Goal: Information Seeking & Learning: Learn about a topic

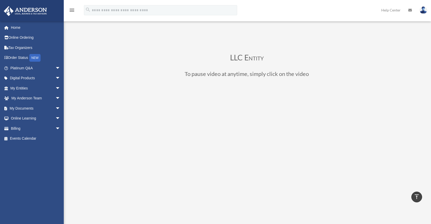
scroll to position [110, 0]
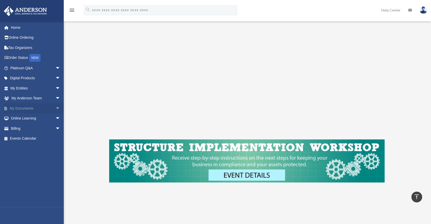
click at [55, 109] on span "arrow_drop_down" at bounding box center [60, 108] width 10 height 10
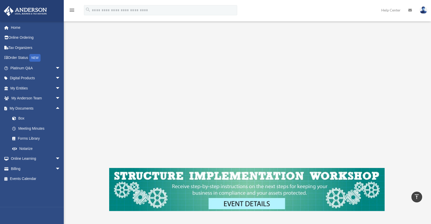
scroll to position [0, 0]
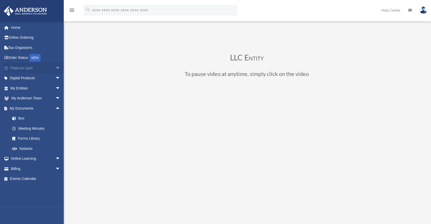
click at [55, 68] on span "arrow_drop_down" at bounding box center [60, 68] width 10 height 10
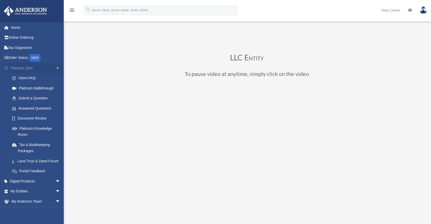
click at [55, 69] on span "arrow_drop_up" at bounding box center [60, 68] width 10 height 10
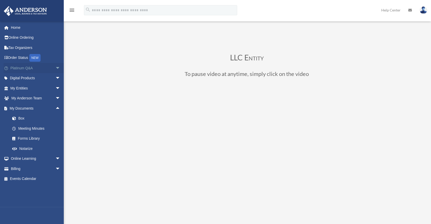
click at [55, 69] on span "arrow_drop_down" at bounding box center [60, 68] width 10 height 10
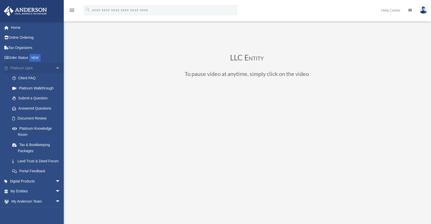
click at [55, 69] on span "arrow_drop_up" at bounding box center [60, 68] width 10 height 10
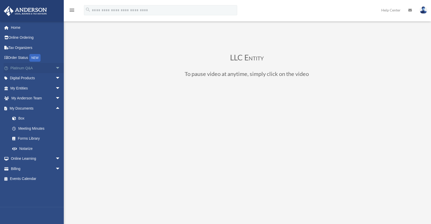
click at [55, 69] on span "arrow_drop_down" at bounding box center [60, 68] width 10 height 10
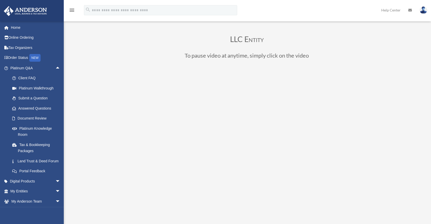
scroll to position [28, 0]
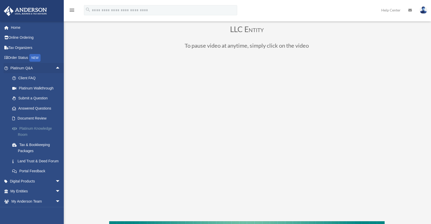
click at [37, 130] on link "Platinum Knowledge Room" at bounding box center [37, 131] width 61 height 16
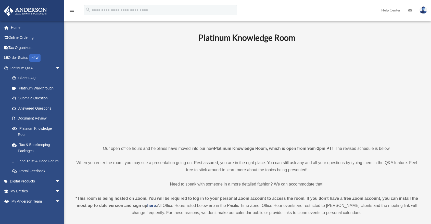
scroll to position [28, 0]
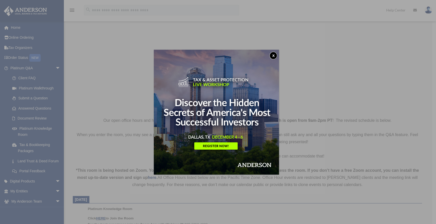
click at [275, 55] on button "x" at bounding box center [273, 56] width 8 height 8
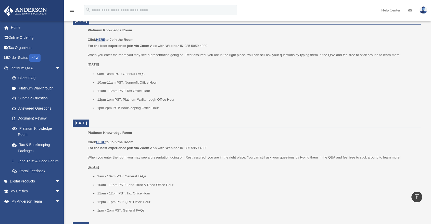
scroll to position [198, 0]
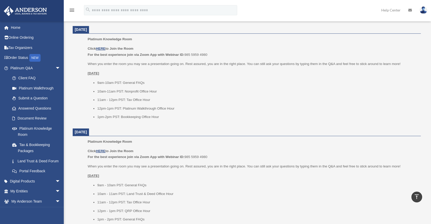
click at [162, 112] on ul "9am-10am PST: General FAQs 10am-11am PST: Nonprofit Office Hour 11am - 12pm PST…" at bounding box center [253, 100] width 330 height 40
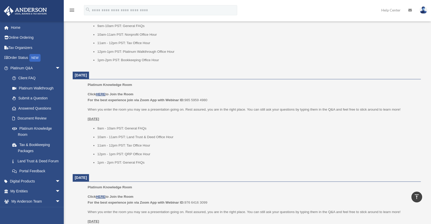
scroll to position [283, 0]
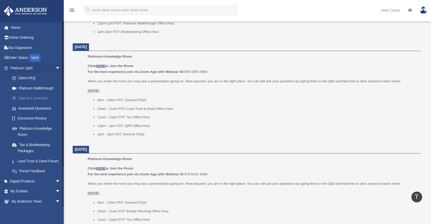
drag, startPoint x: 41, startPoint y: 99, endPoint x: 43, endPoint y: 101, distance: 2.9
click at [41, 100] on link "Submit a Question" at bounding box center [37, 98] width 61 height 10
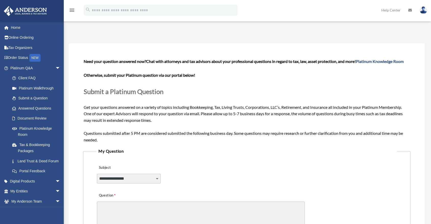
scroll to position [28, 0]
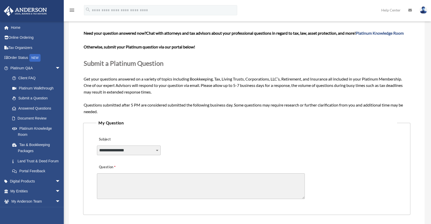
click at [136, 130] on fieldset "**********" at bounding box center [246, 167] width 327 height 96
click at [118, 138] on label "Subject" at bounding box center [121, 139] width 48 height 7
click at [118, 146] on select "**********" at bounding box center [129, 151] width 64 height 10
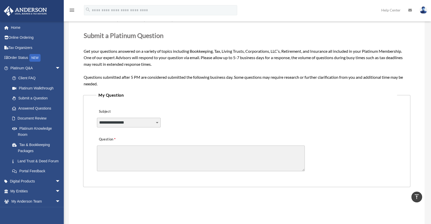
scroll to position [0, 0]
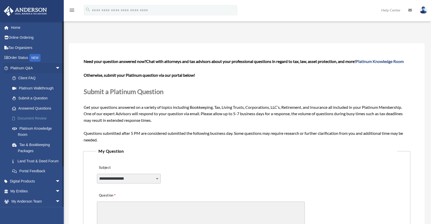
click at [27, 115] on link "Document Review" at bounding box center [37, 119] width 61 height 10
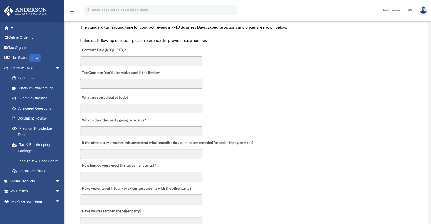
scroll to position [28, 0]
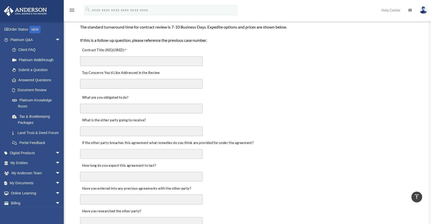
drag, startPoint x: 225, startPoint y: 103, endPoint x: 221, endPoint y: 108, distance: 7.0
click at [225, 103] on div "What are you obligated to do?" at bounding box center [247, 102] width 334 height 23
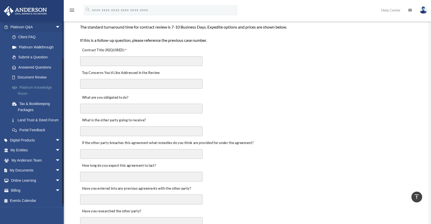
scroll to position [47, 0]
click at [55, 141] on span "arrow_drop_down" at bounding box center [60, 140] width 10 height 10
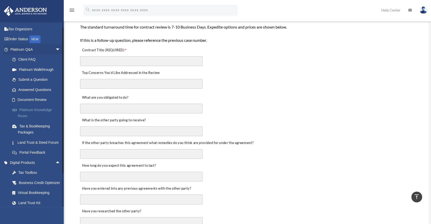
scroll to position [0, 0]
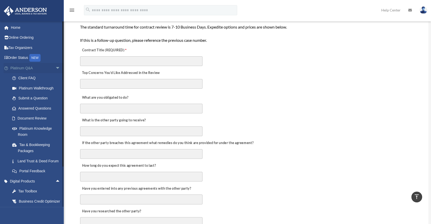
click at [55, 68] on span "arrow_drop_down" at bounding box center [60, 68] width 10 height 10
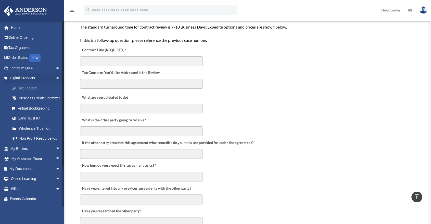
click at [21, 88] on div "Tax Toolbox" at bounding box center [40, 88] width 44 height 6
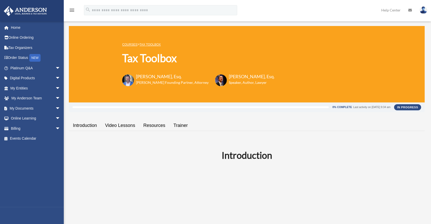
click at [242, 110] on div "0% Complete Last activity on December 17, 2024 9:34 am" at bounding box center [233, 107] width 322 height 6
click at [55, 119] on span "arrow_drop_down" at bounding box center [60, 119] width 10 height 10
click at [40, 138] on link "Video Training" at bounding box center [37, 139] width 61 height 10
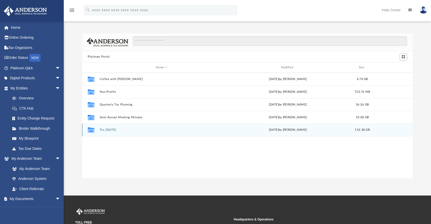
scroll to position [111, 326]
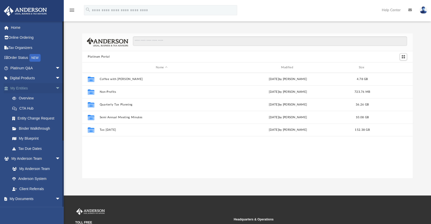
click at [55, 87] on span "arrow_drop_down" at bounding box center [60, 88] width 10 height 10
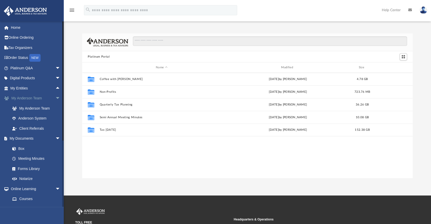
click at [55, 97] on span "arrow_drop_down" at bounding box center [60, 98] width 10 height 10
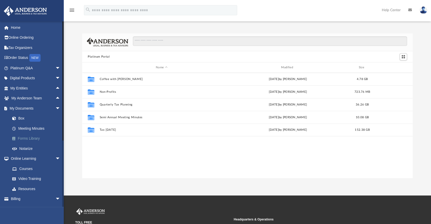
click at [35, 138] on link "Forms Library" at bounding box center [37, 139] width 61 height 10
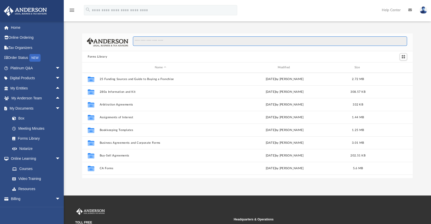
click at [175, 45] on input "Search files and folders" at bounding box center [270, 41] width 274 height 10
type input "*"
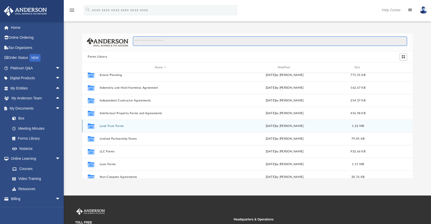
scroll to position [198, 0]
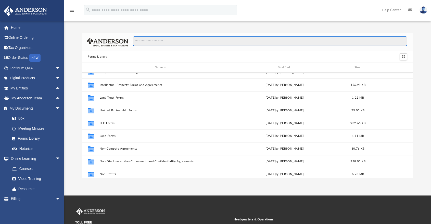
click at [141, 41] on input "Search files and folders" at bounding box center [270, 41] width 274 height 10
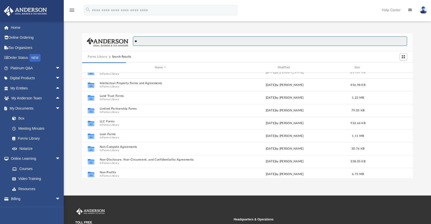
type input "*"
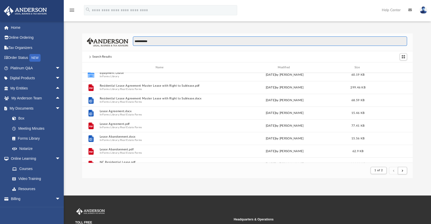
scroll to position [0, 0]
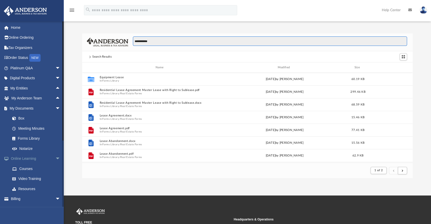
type input "**********"
click at [55, 160] on span "arrow_drop_down" at bounding box center [60, 159] width 10 height 10
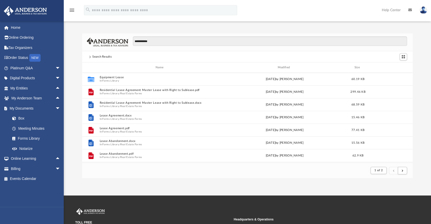
drag, startPoint x: 56, startPoint y: 108, endPoint x: 66, endPoint y: 118, distance: 14.5
click at [55, 108] on span "arrow_drop_down" at bounding box center [60, 108] width 10 height 10
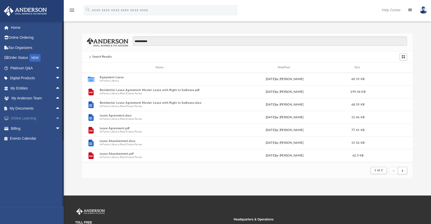
click at [55, 120] on span "arrow_drop_up" at bounding box center [60, 119] width 10 height 10
click at [38, 129] on link "Courses" at bounding box center [37, 128] width 61 height 10
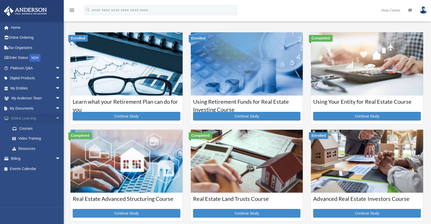
click at [55, 120] on span "arrow_drop_down" at bounding box center [60, 119] width 10 height 10
click at [55, 120] on span "arrow_drop_up" at bounding box center [60, 119] width 10 height 10
click at [55, 120] on span "arrow_drop_down" at bounding box center [60, 119] width 10 height 10
click at [55, 120] on span "arrow_drop_up" at bounding box center [60, 119] width 10 height 10
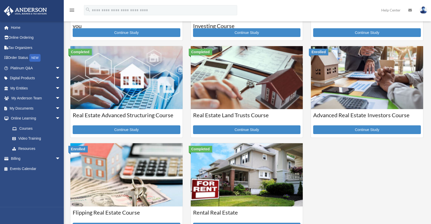
scroll to position [85, 0]
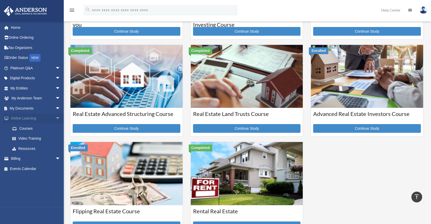
click at [55, 120] on span "arrow_drop_down" at bounding box center [60, 119] width 10 height 10
click at [55, 120] on span "arrow_drop_up" at bounding box center [60, 119] width 10 height 10
click at [35, 40] on link "Online Ordering" at bounding box center [36, 38] width 65 height 10
click at [55, 119] on span "arrow_drop_down" at bounding box center [60, 119] width 10 height 10
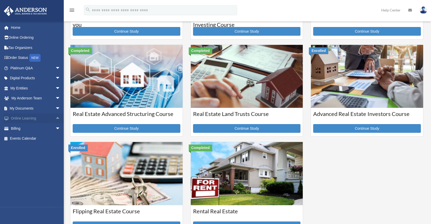
click at [55, 119] on span "arrow_drop_up" at bounding box center [60, 119] width 10 height 10
drag, startPoint x: 332, startPoint y: 151, endPoint x: 325, endPoint y: 155, distance: 8.8
click at [332, 151] on div "Enrolled Learn what your Retirement Plan can do for you Continue Study Enrolled…" at bounding box center [246, 93] width 361 height 292
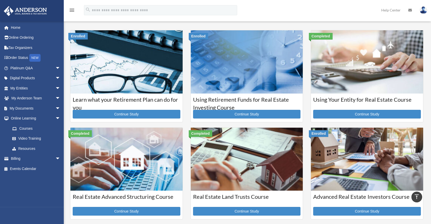
scroll to position [0, 0]
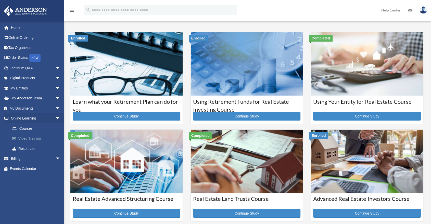
click at [27, 140] on link "Video Training" at bounding box center [37, 139] width 61 height 10
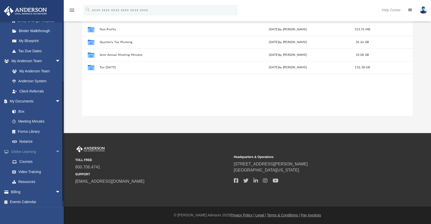
scroll to position [99, 0]
click at [26, 181] on link "Resources" at bounding box center [37, 181] width 61 height 10
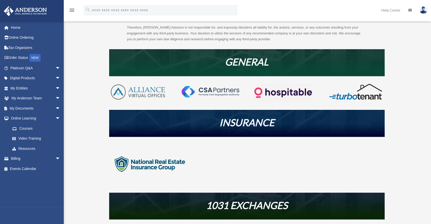
scroll to position [85, 0]
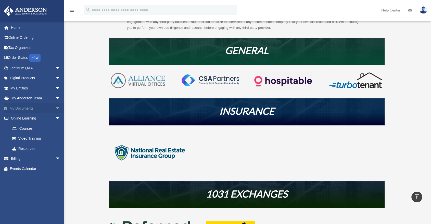
click at [55, 109] on span "arrow_drop_down" at bounding box center [60, 108] width 10 height 10
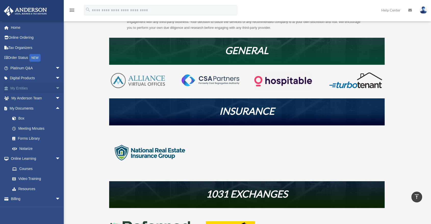
click at [55, 90] on span "arrow_drop_down" at bounding box center [60, 88] width 10 height 10
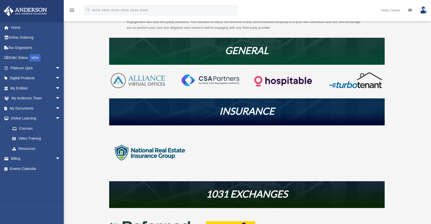
scroll to position [85, 0]
click at [55, 78] on span "arrow_drop_down" at bounding box center [60, 78] width 10 height 10
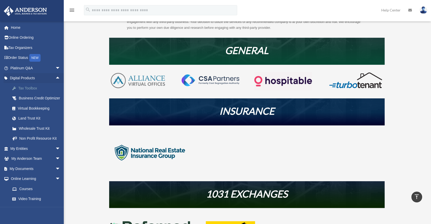
click at [45, 91] on link "Tax Toolbox" at bounding box center [37, 88] width 61 height 10
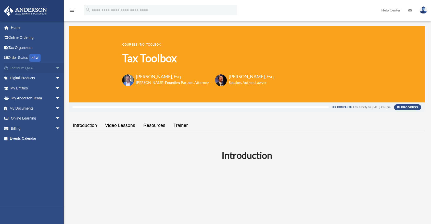
click at [55, 67] on span "arrow_drop_down" at bounding box center [60, 68] width 10 height 10
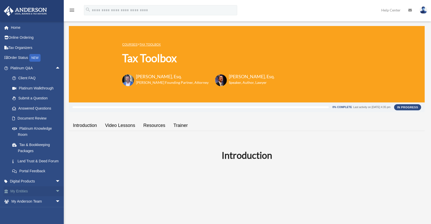
scroll to position [47, 0]
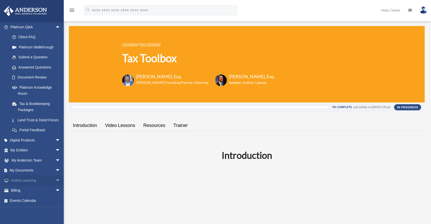
click at [55, 179] on span "arrow_drop_down" at bounding box center [60, 181] width 10 height 10
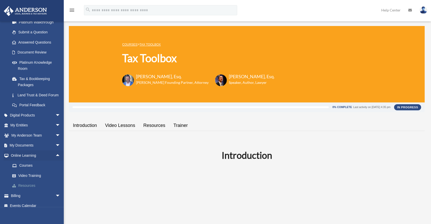
scroll to position [76, 0]
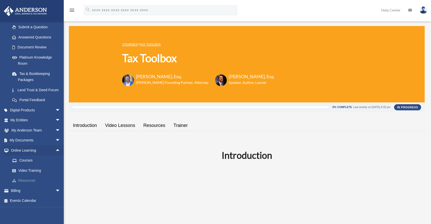
click at [36, 182] on link "Resources" at bounding box center [37, 181] width 61 height 10
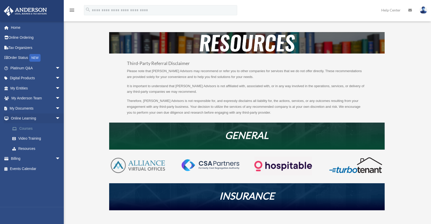
click at [39, 132] on link "Courses" at bounding box center [37, 128] width 61 height 10
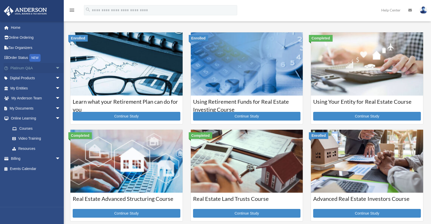
click at [56, 66] on span "arrow_drop_down" at bounding box center [60, 68] width 10 height 10
